Goal: Register for event/course

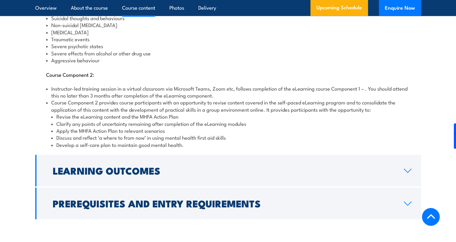
scroll to position [768, 0]
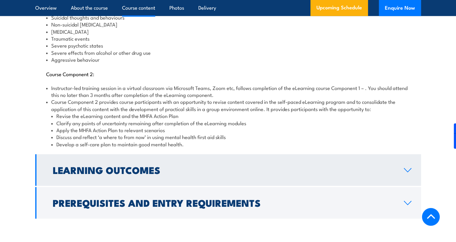
click at [217, 167] on h2 "Learning Outcomes" at bounding box center [224, 170] width 342 height 8
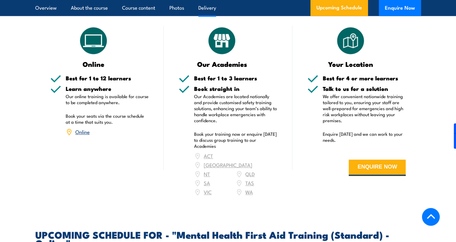
scroll to position [849, 0]
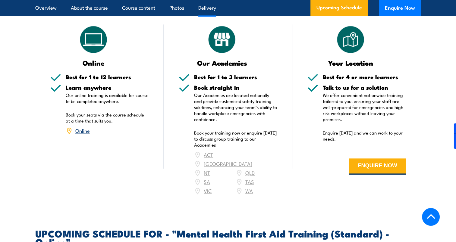
click at [81, 127] on link "Online" at bounding box center [82, 130] width 14 height 7
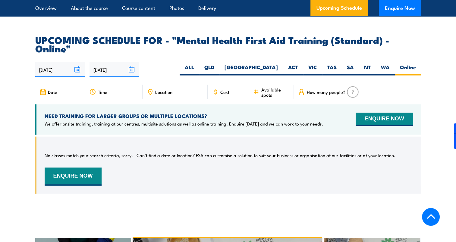
scroll to position [1219, 0]
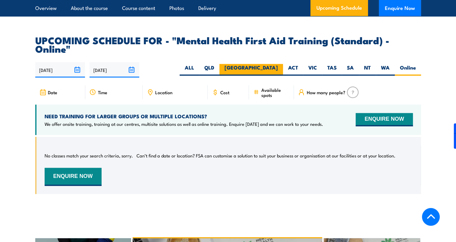
click at [273, 64] on label "[GEOGRAPHIC_DATA]" at bounding box center [252, 70] width 64 height 12
click at [278, 64] on input "[GEOGRAPHIC_DATA]" at bounding box center [280, 66] width 4 height 4
radio input "true"
